Goal: Information Seeking & Learning: Learn about a topic

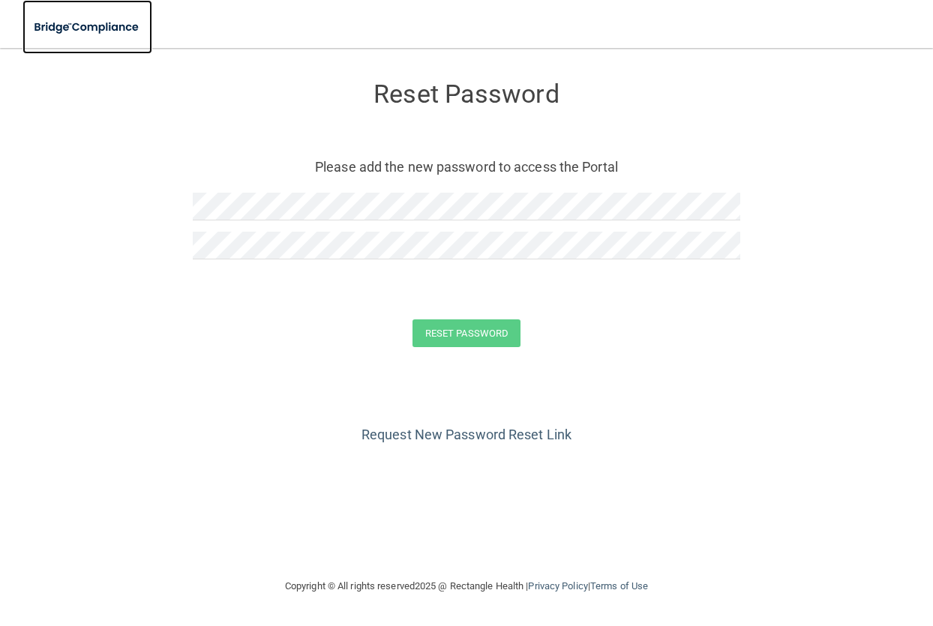
click at [109, 32] on img at bounding box center [88, 27] width 130 height 31
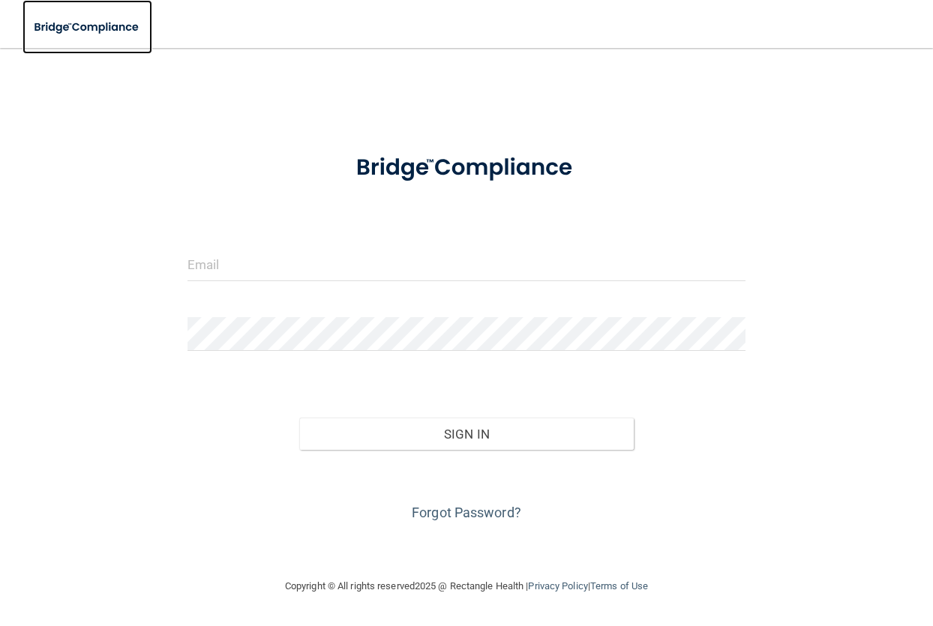
click at [109, 32] on img at bounding box center [88, 27] width 130 height 31
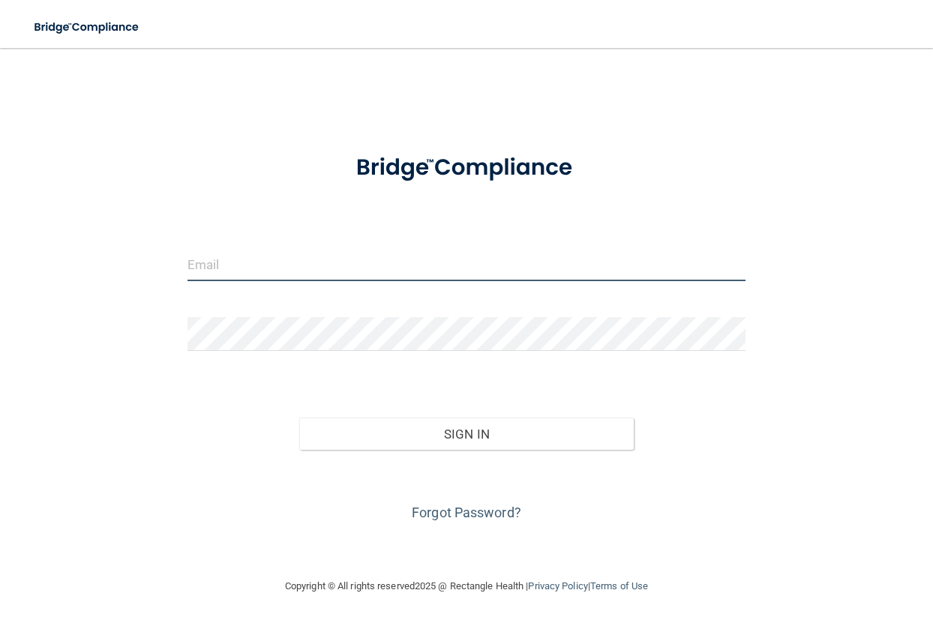
click at [311, 277] on input "email" at bounding box center [467, 265] width 559 height 34
type input "[PERSON_NAME][EMAIL_ADDRESS][PERSON_NAME][DOMAIN_NAME]"
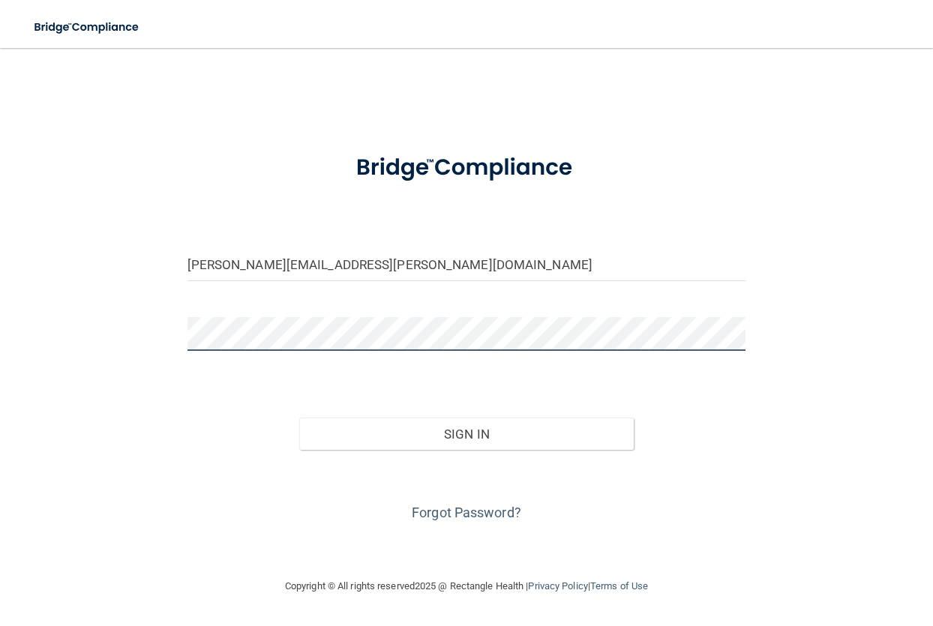
click at [299, 418] on button "Sign In" at bounding box center [466, 434] width 335 height 33
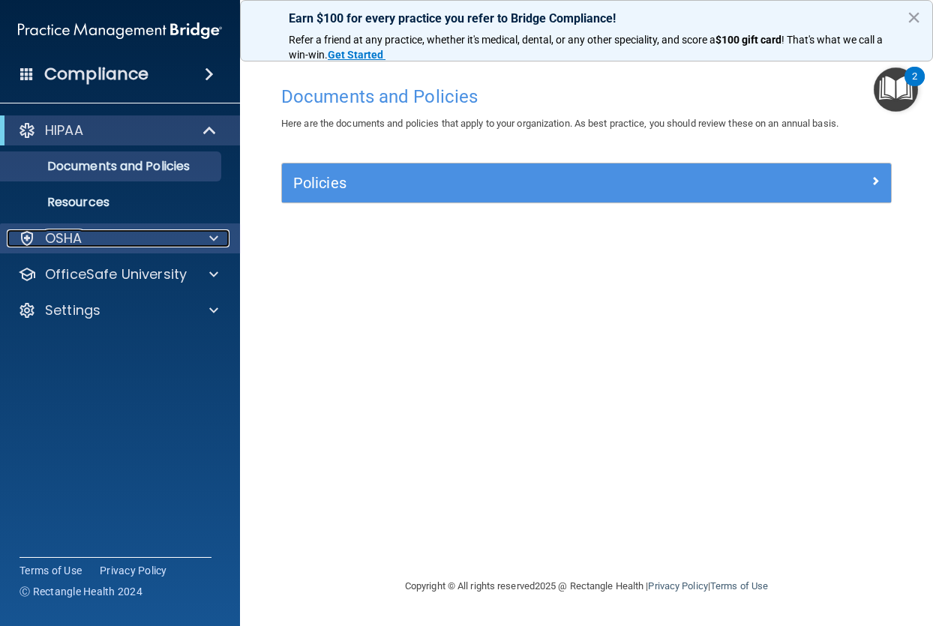
click at [60, 242] on p "OSHA" at bounding box center [64, 239] width 38 height 18
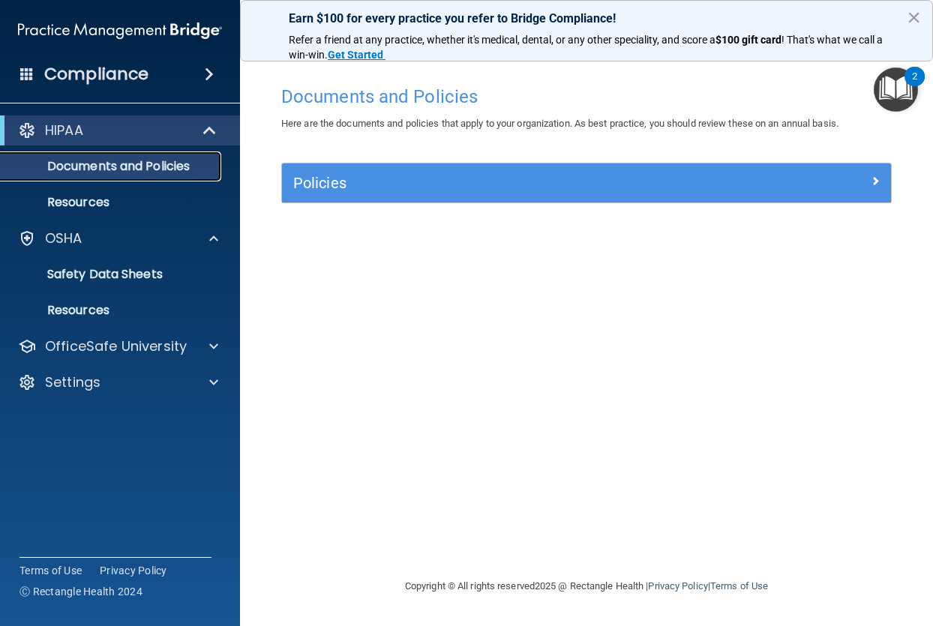
click at [67, 172] on p "Documents and Policies" at bounding box center [112, 166] width 205 height 15
click at [83, 198] on p "Resources" at bounding box center [112, 202] width 205 height 15
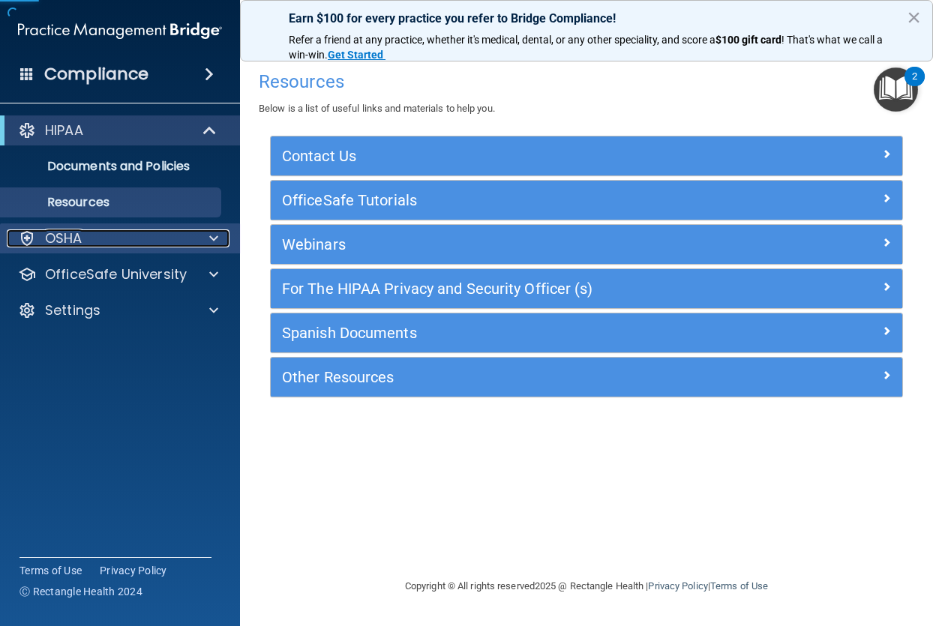
click at [65, 235] on p "OSHA" at bounding box center [64, 239] width 38 height 18
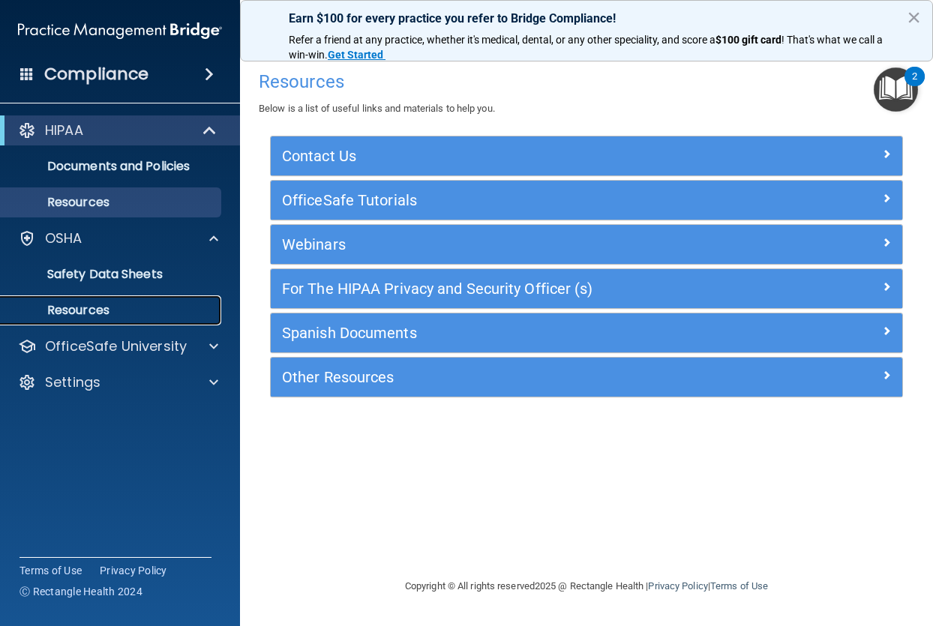
click at [92, 308] on p "Resources" at bounding box center [112, 310] width 205 height 15
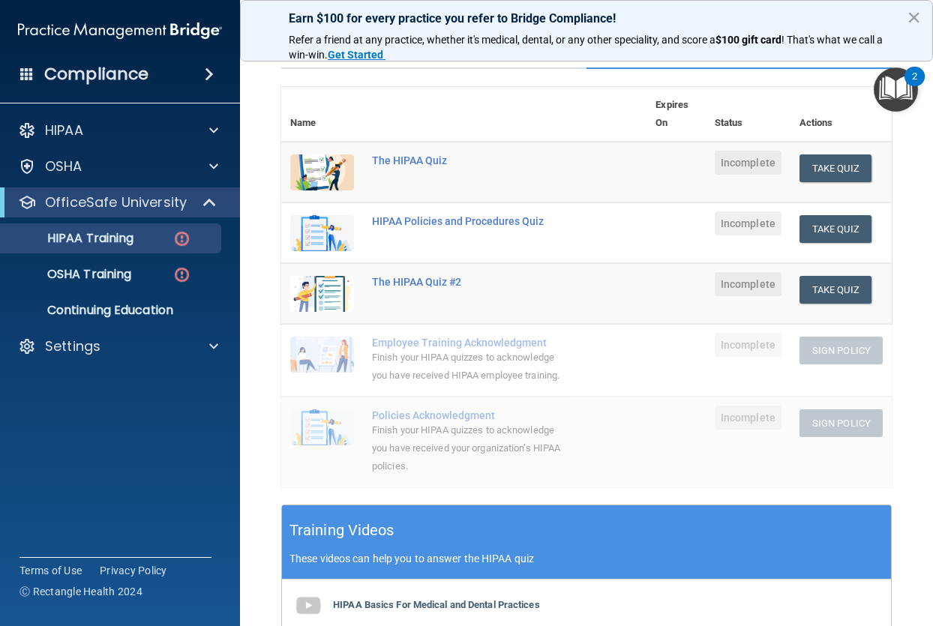
scroll to position [162, 0]
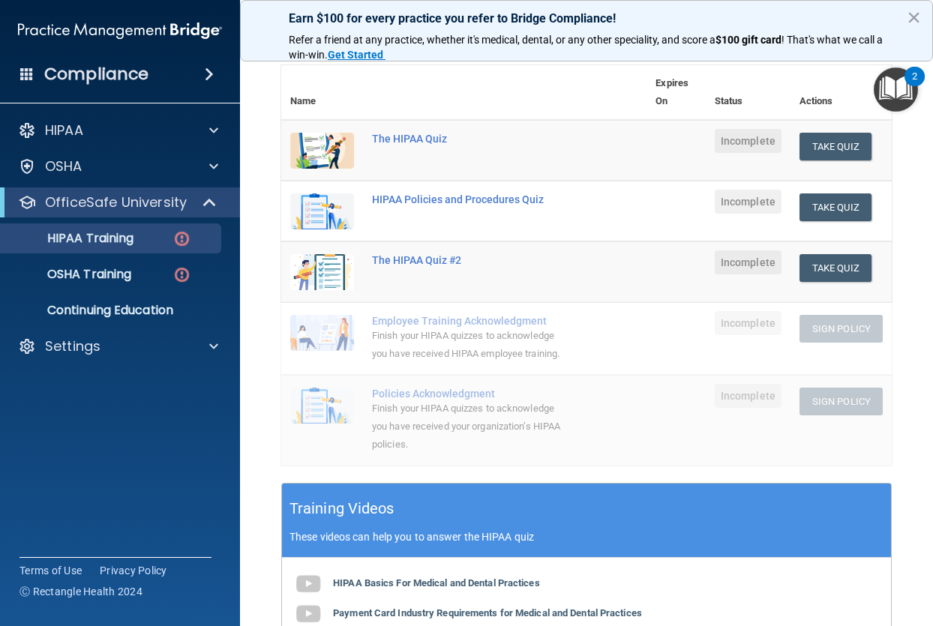
click at [247, 332] on main "Back Choose one path to get your HIPAA Certification ✓ HIPAA Officer Training ✓…" at bounding box center [586, 337] width 693 height 578
click at [371, 331] on td "Employee Training Acknowledgment Finish your HIPAA quizzes to acknowledge you h…" at bounding box center [505, 338] width 284 height 73
click at [717, 324] on span "Incomplete" at bounding box center [748, 323] width 67 height 24
click at [748, 142] on span "Incomplete" at bounding box center [748, 141] width 67 height 24
click at [91, 273] on p "OSHA Training" at bounding box center [71, 274] width 122 height 15
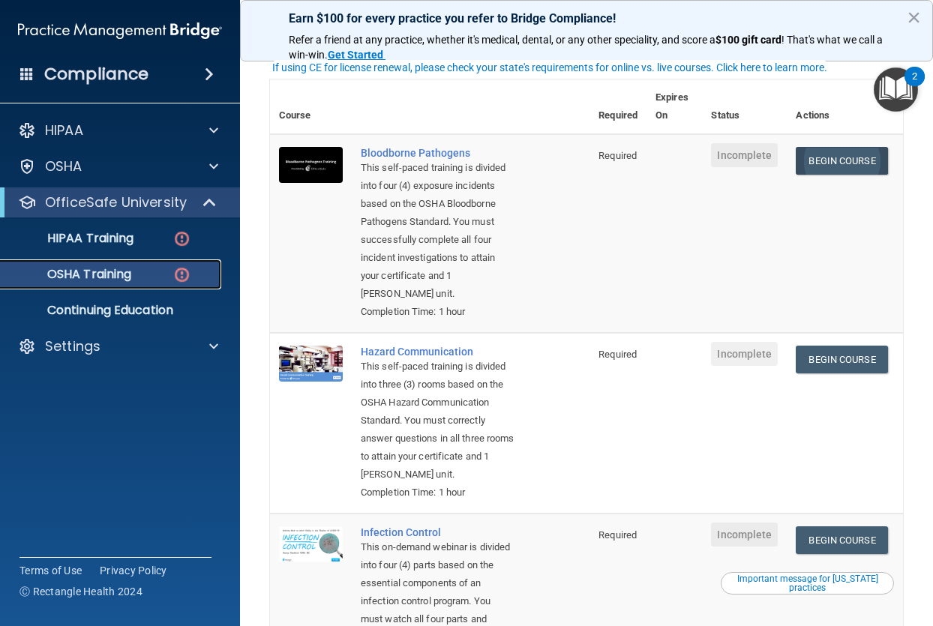
scroll to position [93, 0]
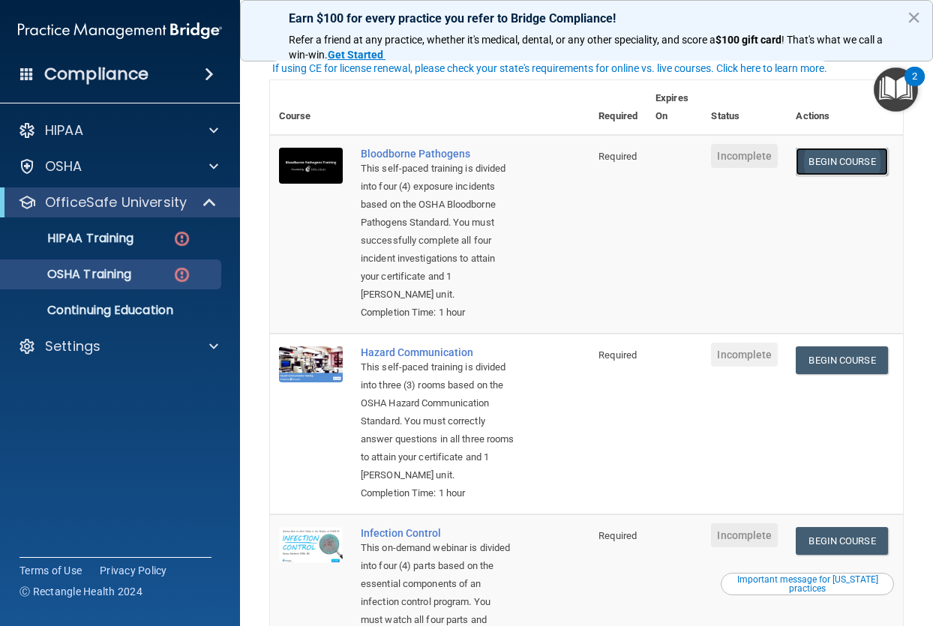
click at [819, 163] on link "Begin Course" at bounding box center [842, 162] width 92 height 28
